Goal: Information Seeking & Learning: Learn about a topic

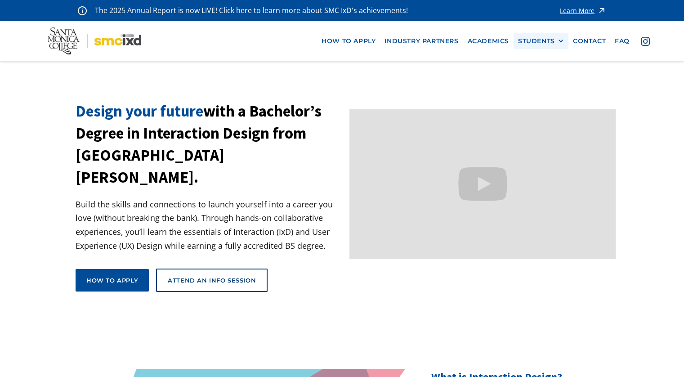
click at [530, 41] on div "STUDENTS" at bounding box center [536, 41] width 37 height 8
click at [552, 75] on link "Current Students" at bounding box center [558, 74] width 81 height 17
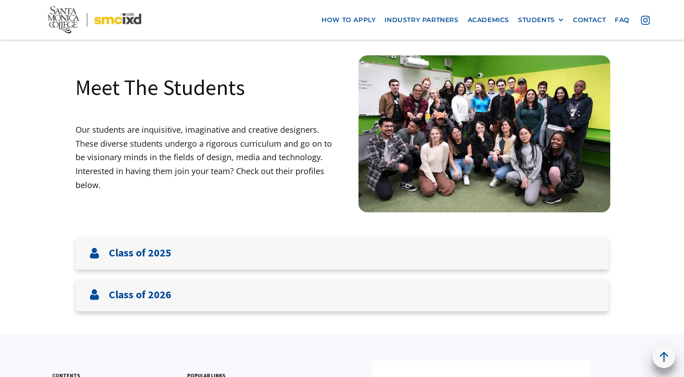
scroll to position [45, 0]
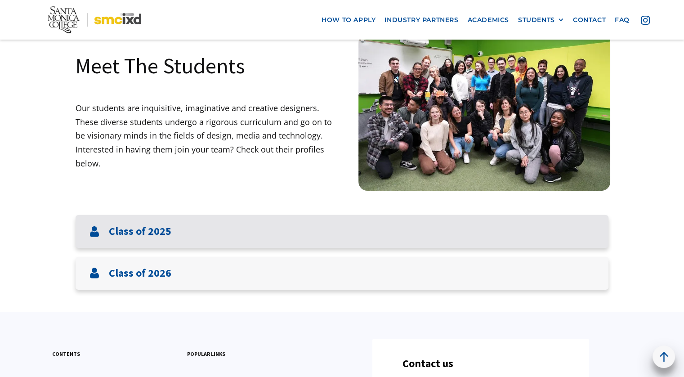
click at [141, 235] on h3 "Class of 2025" at bounding box center [140, 231] width 62 height 13
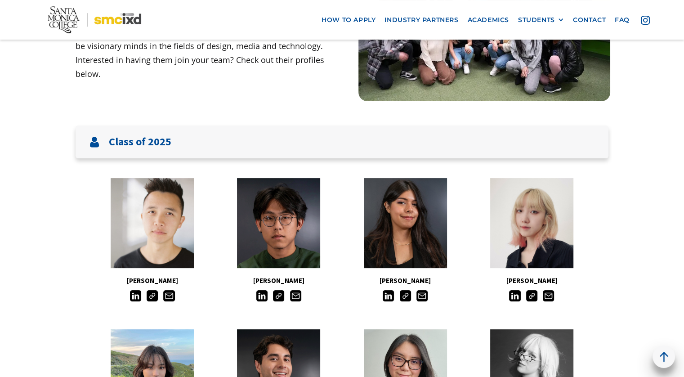
scroll to position [135, 0]
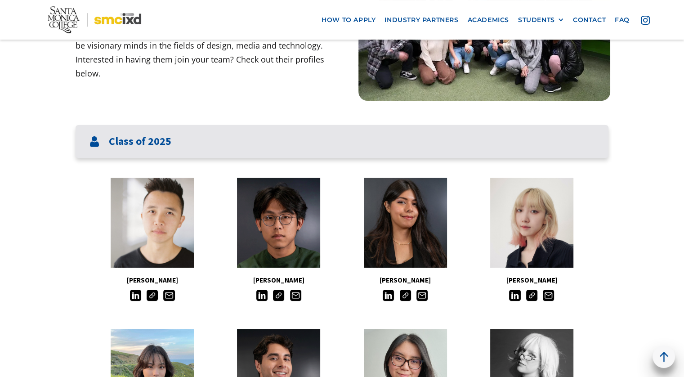
click at [138, 138] on h3 "Class of 2025" at bounding box center [140, 141] width 62 height 13
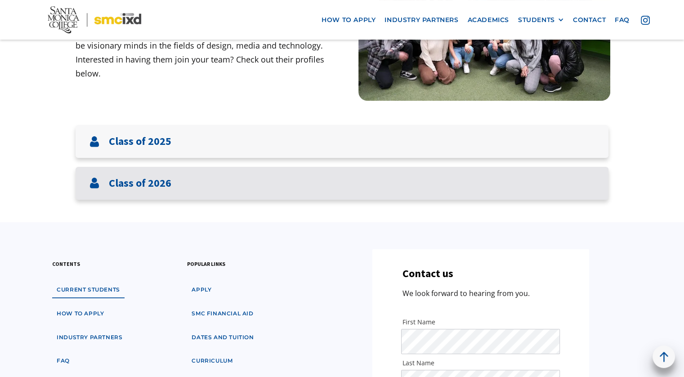
click at [143, 194] on div "Class of 2026" at bounding box center [342, 183] width 533 height 33
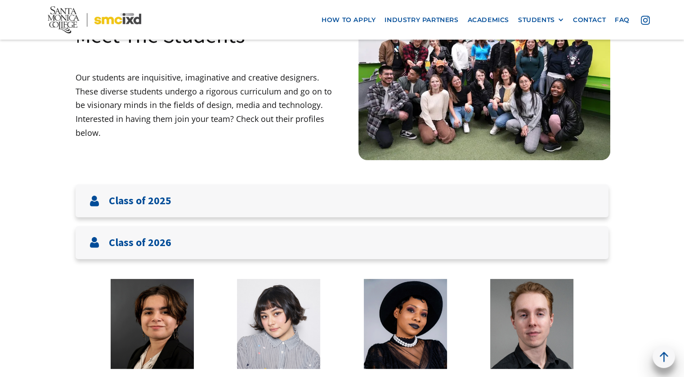
scroll to position [90, 0]
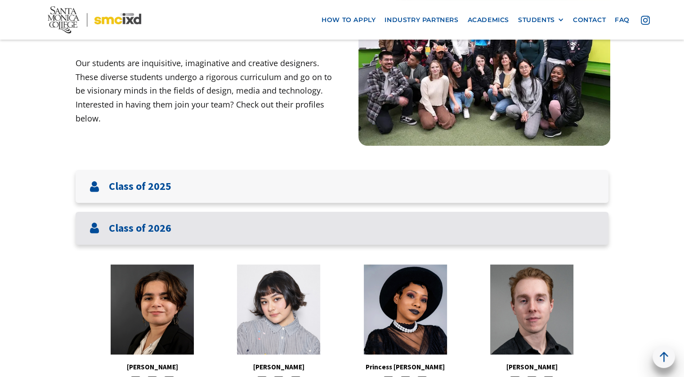
click at [117, 228] on h3 "Class of 2026" at bounding box center [140, 228] width 62 height 13
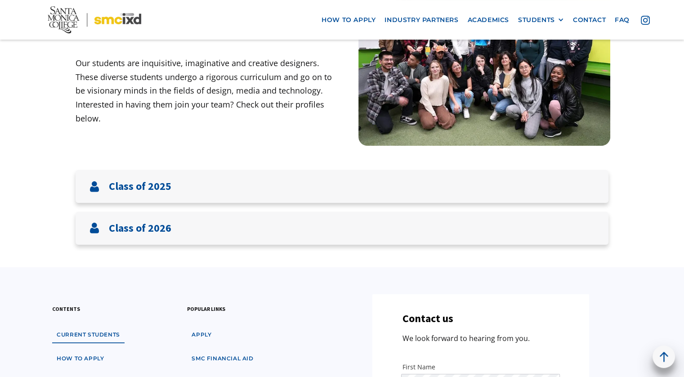
scroll to position [45, 0]
